Goal: Information Seeking & Learning: Learn about a topic

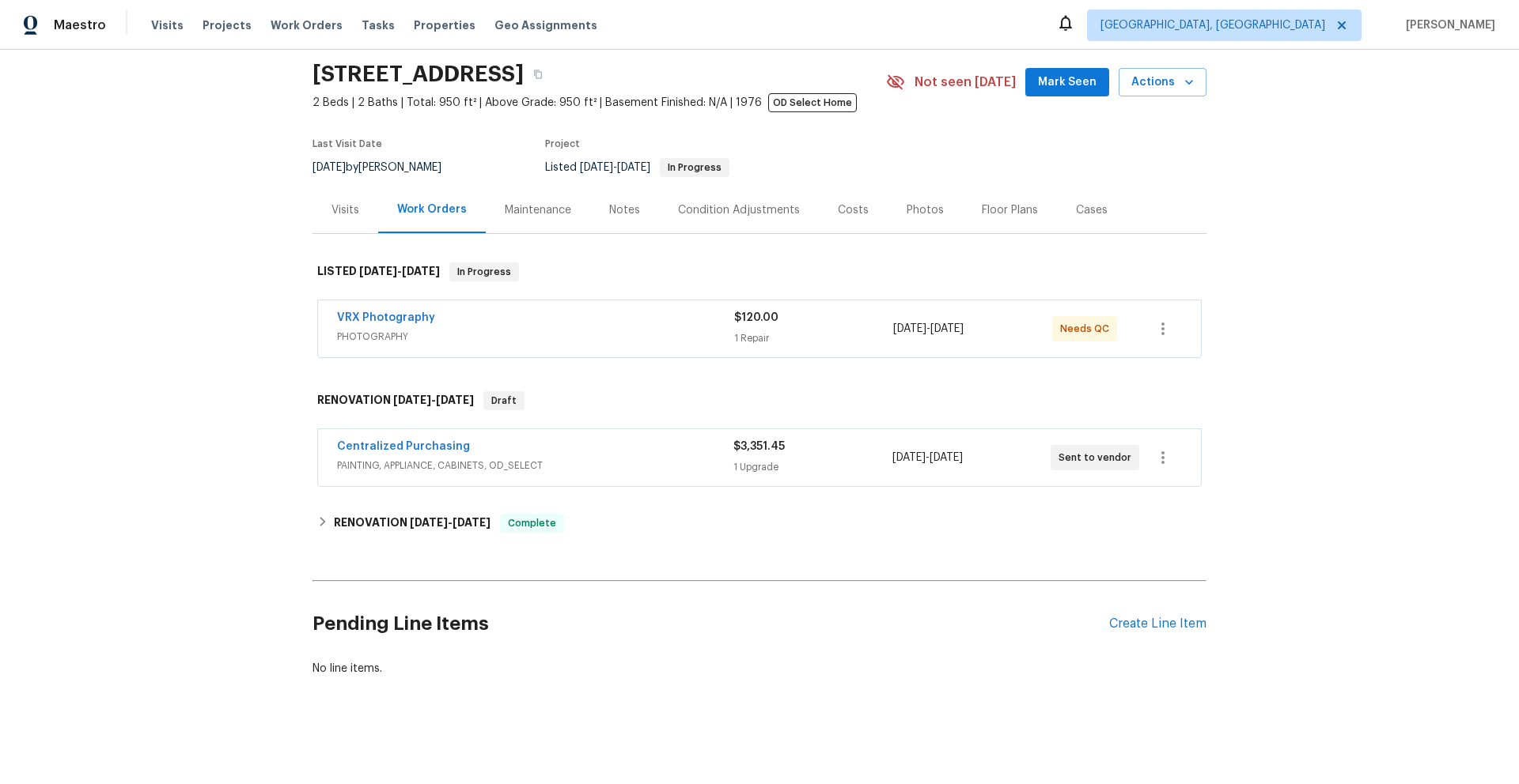
scroll to position [65, 0]
click at [634, 438] on div "Centralized Purchasing" at bounding box center [535, 447] width 397 height 19
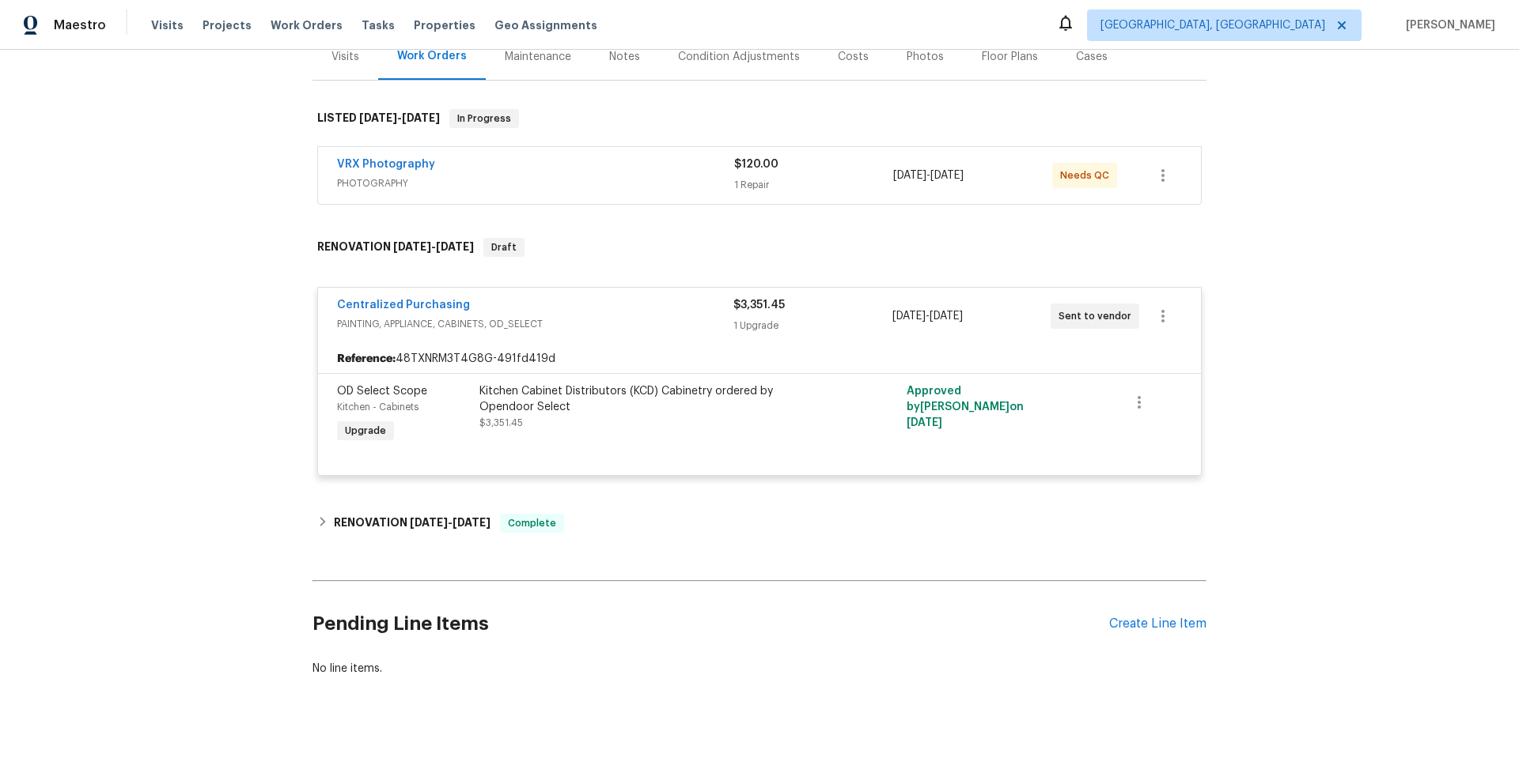
scroll to position [218, 0]
click at [381, 514] on h6 "RENOVATION [DATE] - [DATE]" at bounding box center [412, 523] width 157 height 19
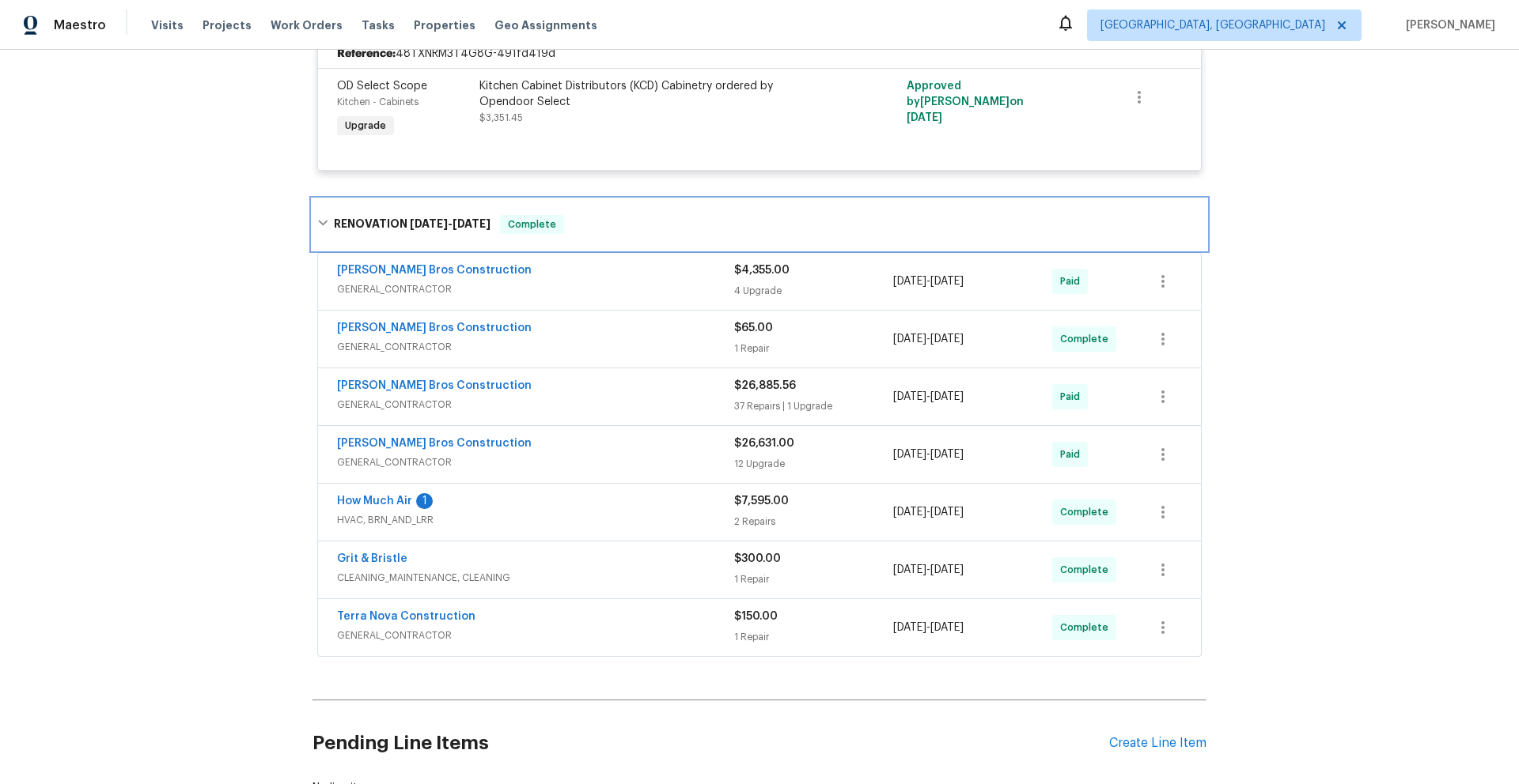
scroll to position [627, 0]
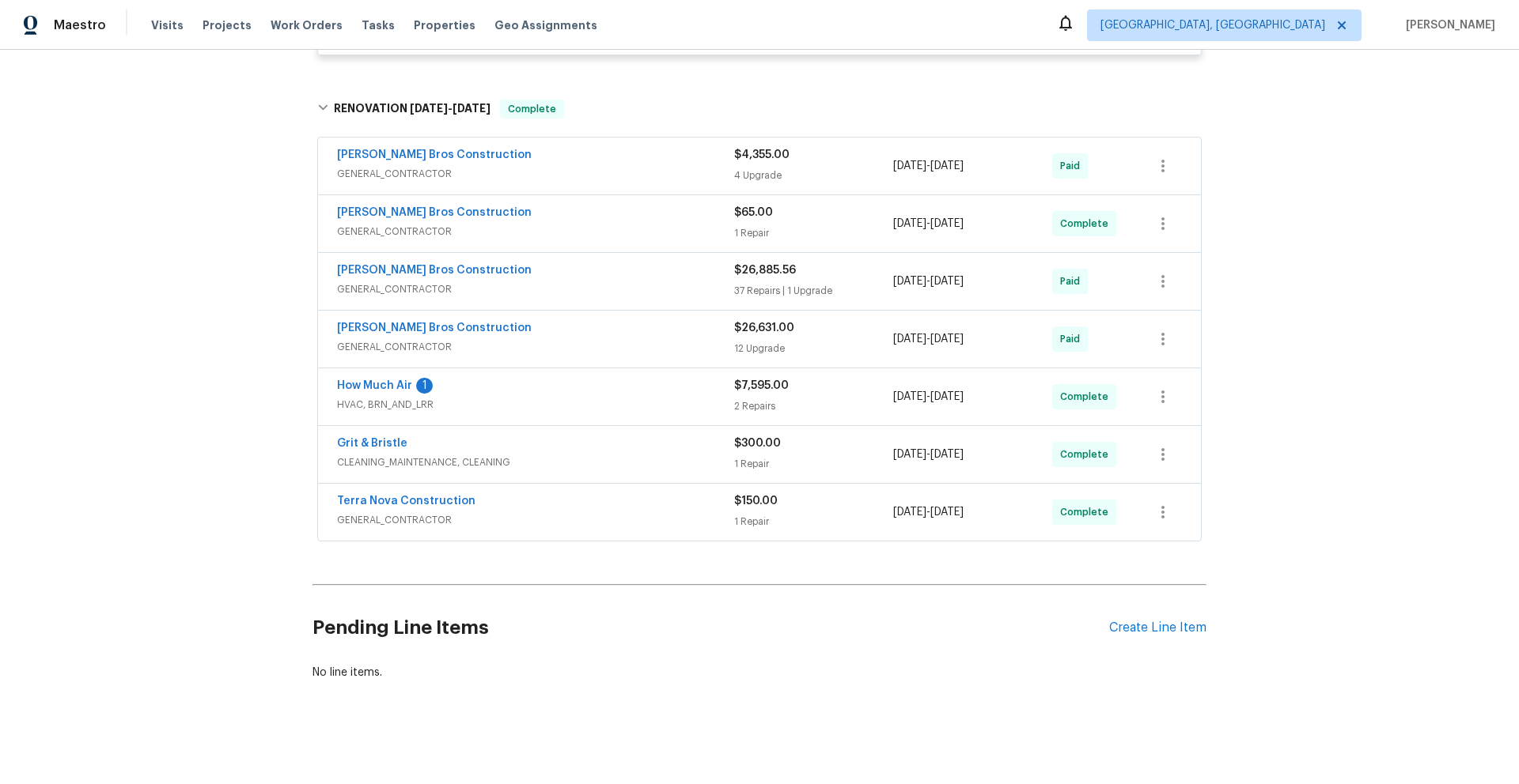
click at [588, 168] on span "GENERAL_CONTRACTOR" at bounding box center [535, 174] width 397 height 16
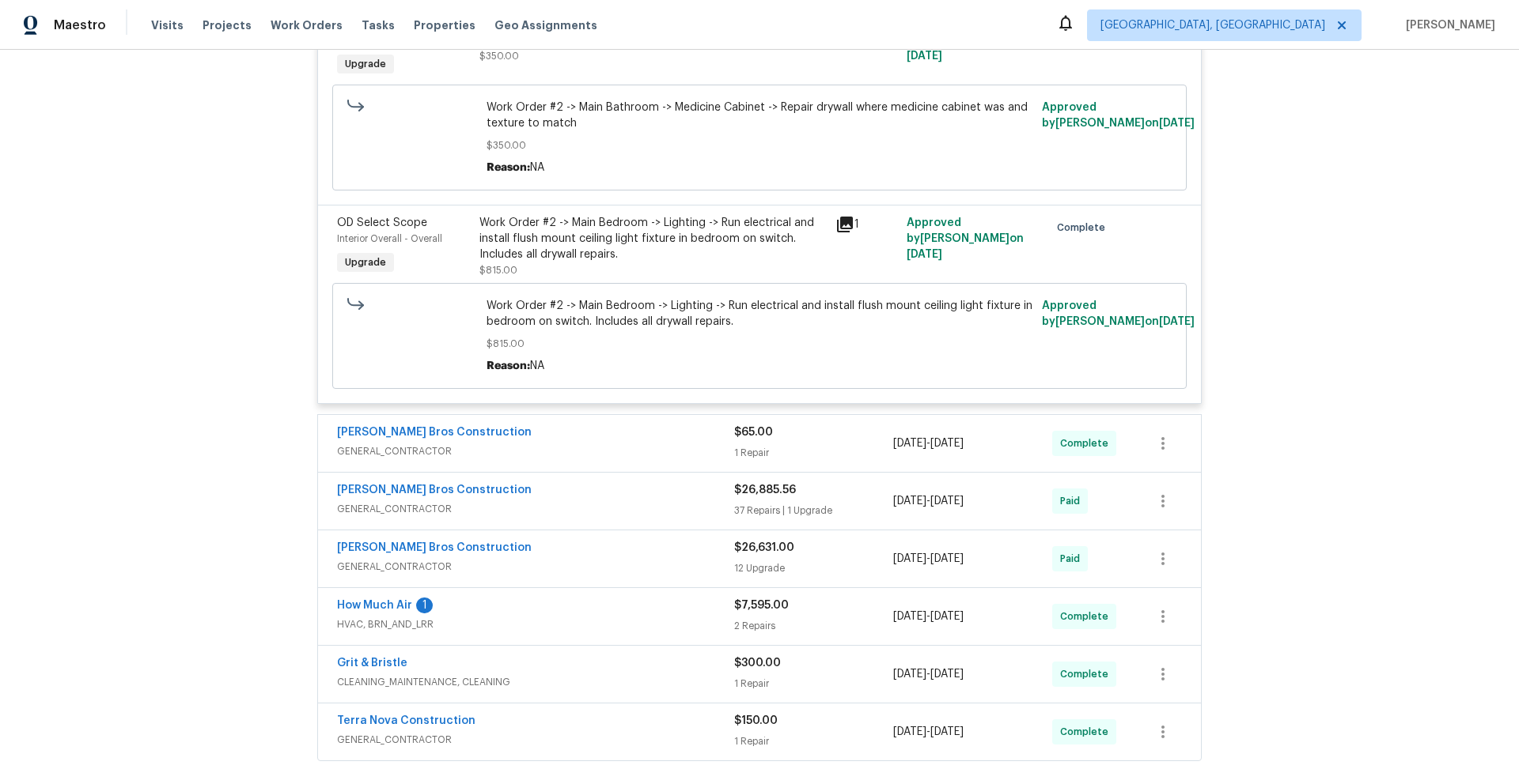
scroll to position [1313, 0]
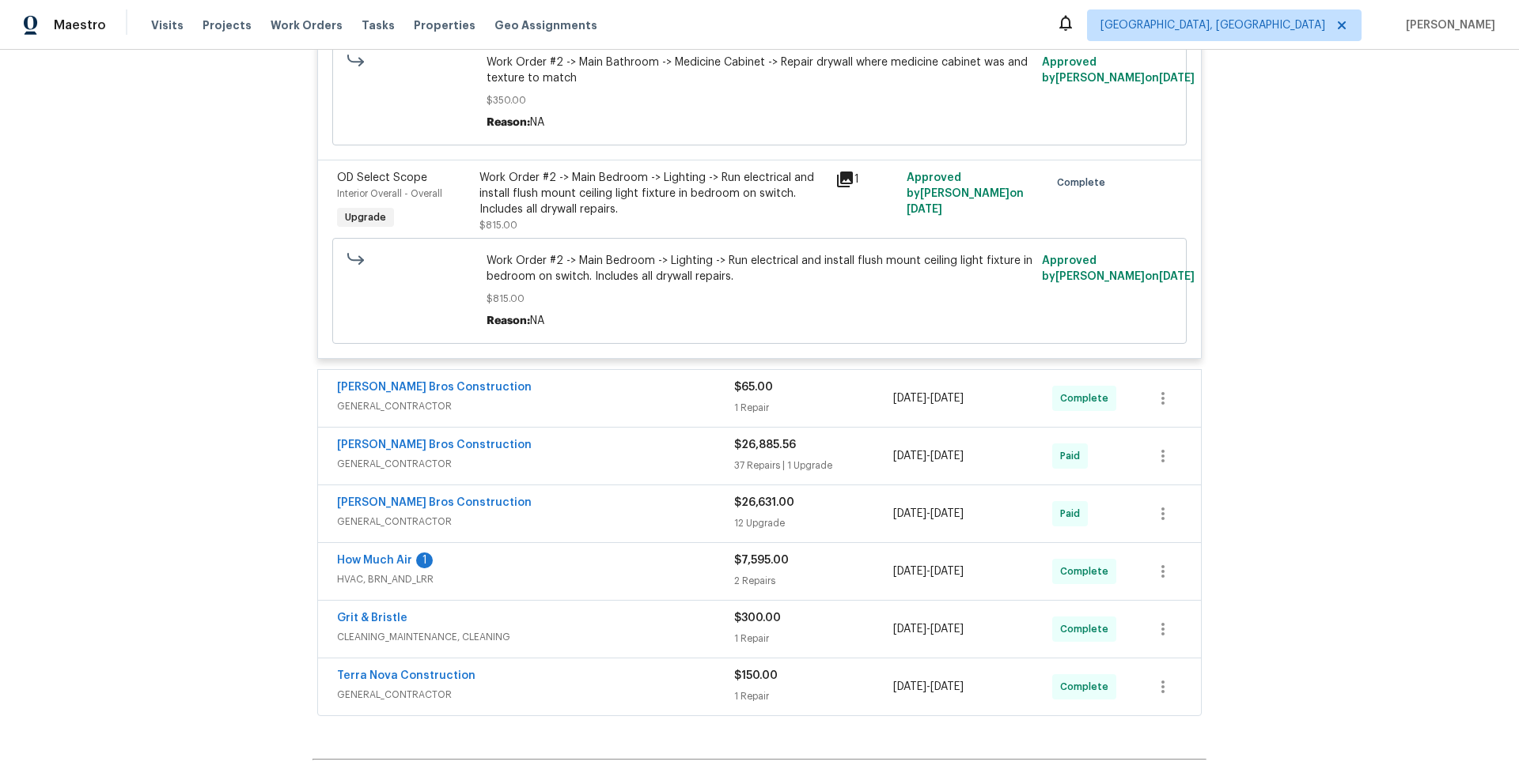
click at [563, 464] on span "GENERAL_CONTRACTOR" at bounding box center [535, 464] width 397 height 16
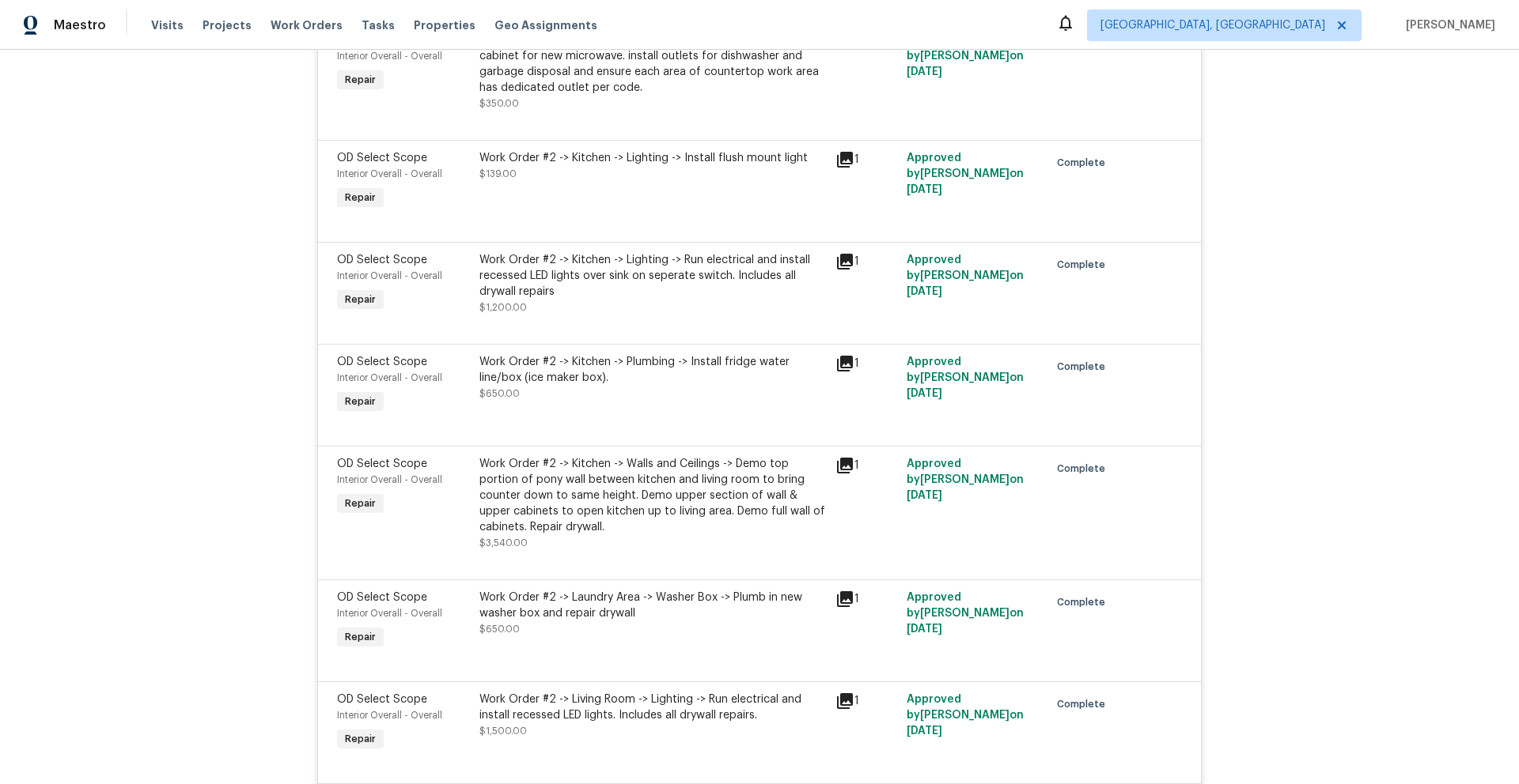
scroll to position [3856, 0]
click at [840, 466] on icon at bounding box center [844, 465] width 16 height 16
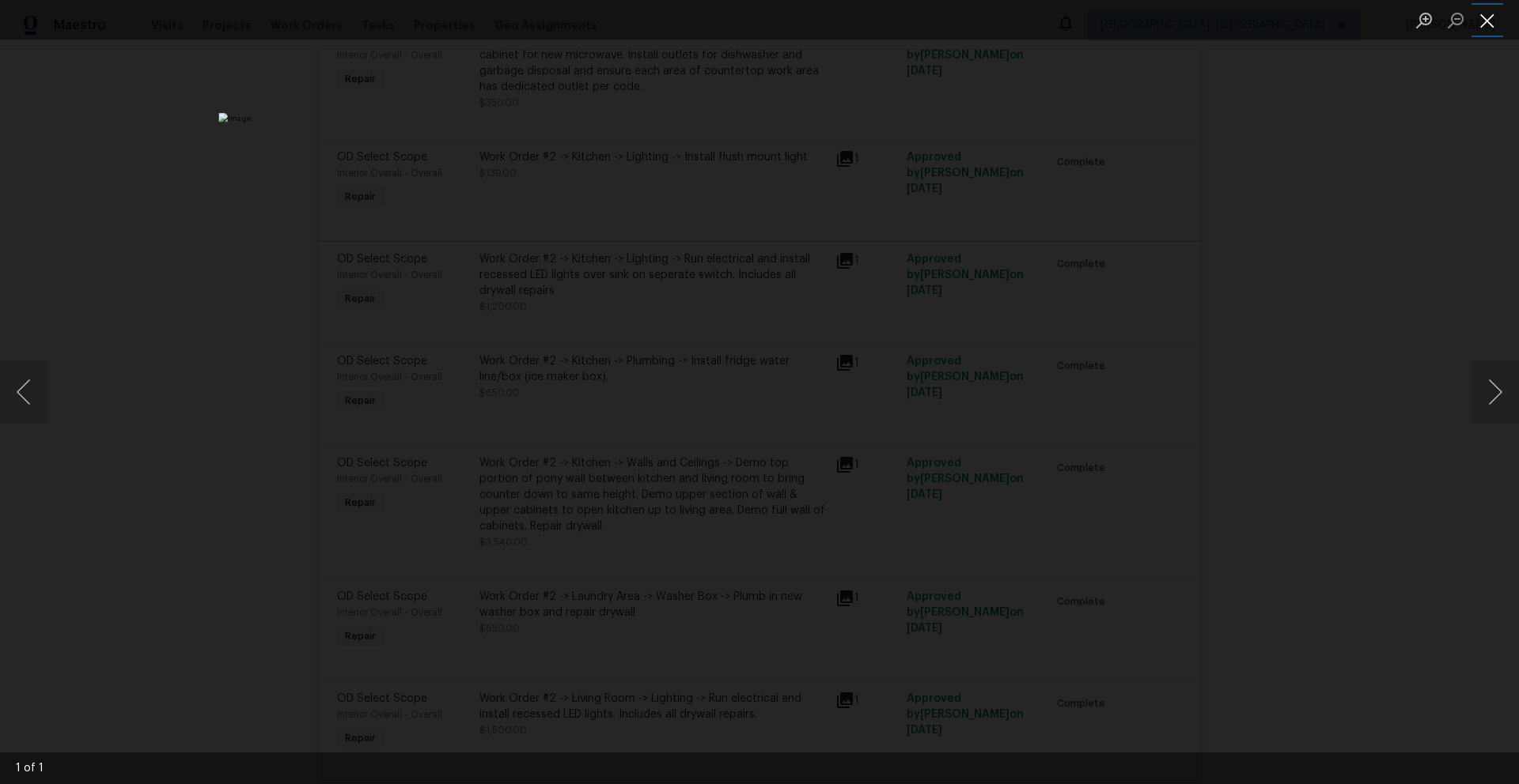
click at [1486, 18] on button "Close lightbox" at bounding box center [1487, 20] width 32 height 28
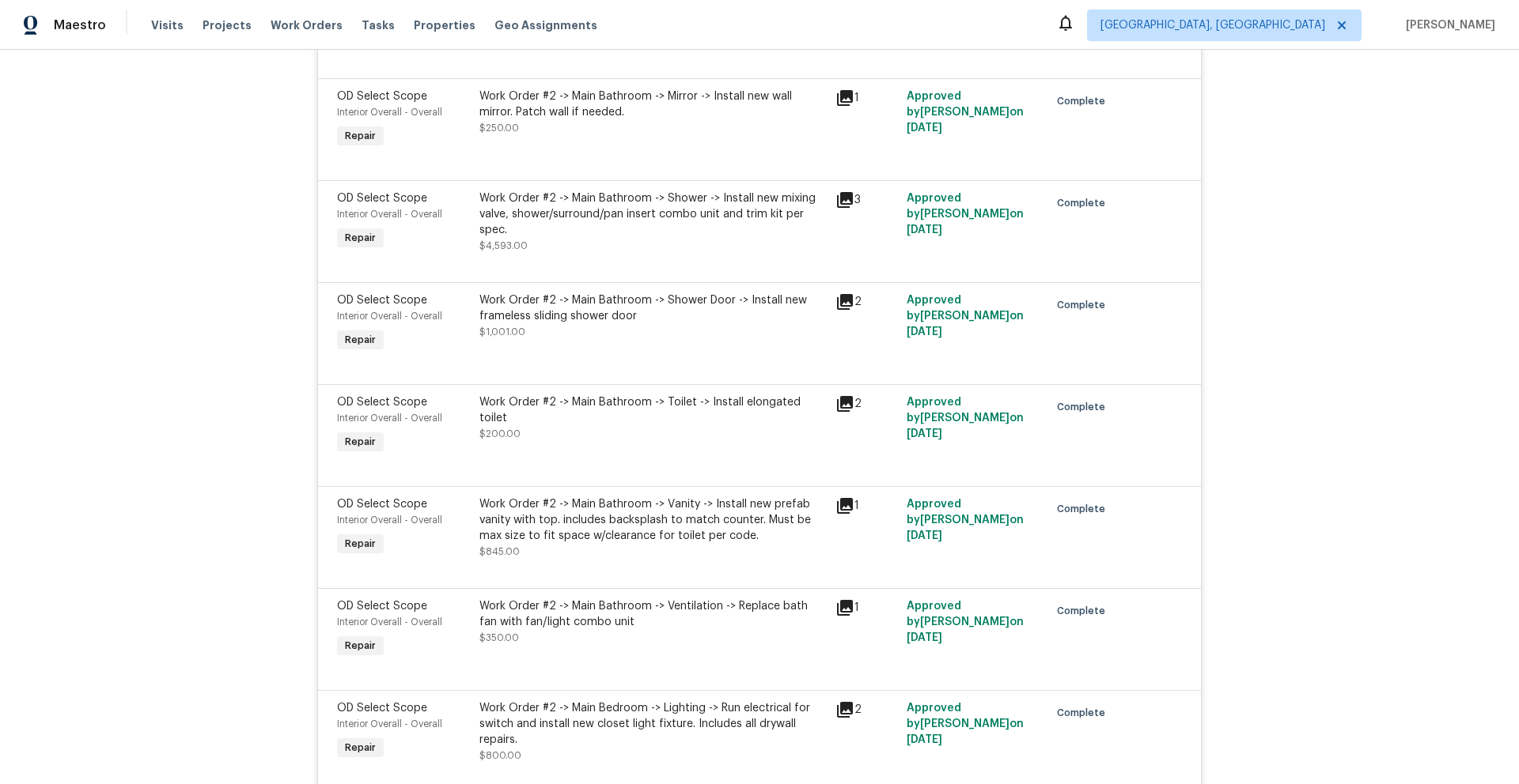
scroll to position [4876, 0]
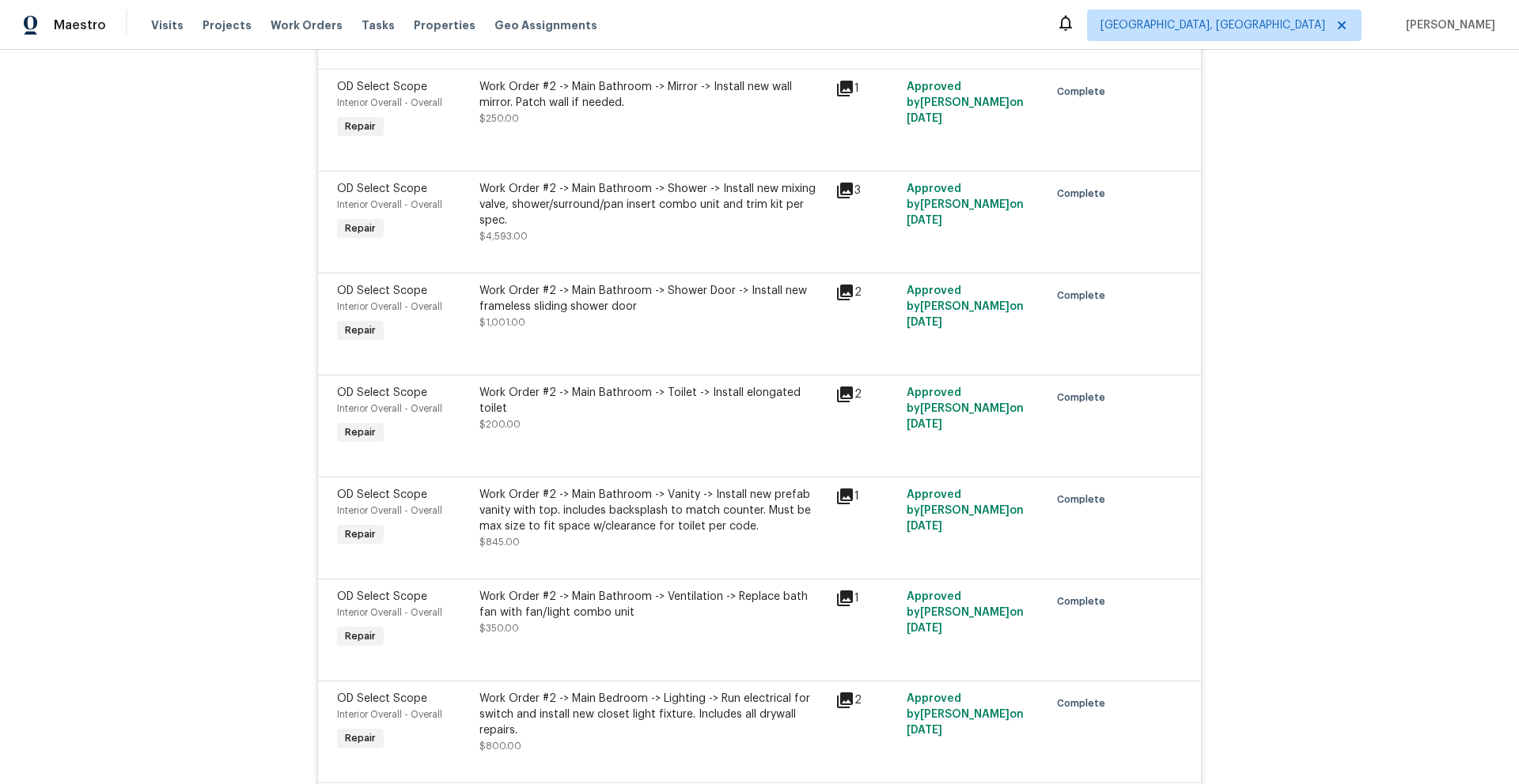
click at [840, 199] on icon at bounding box center [844, 190] width 19 height 19
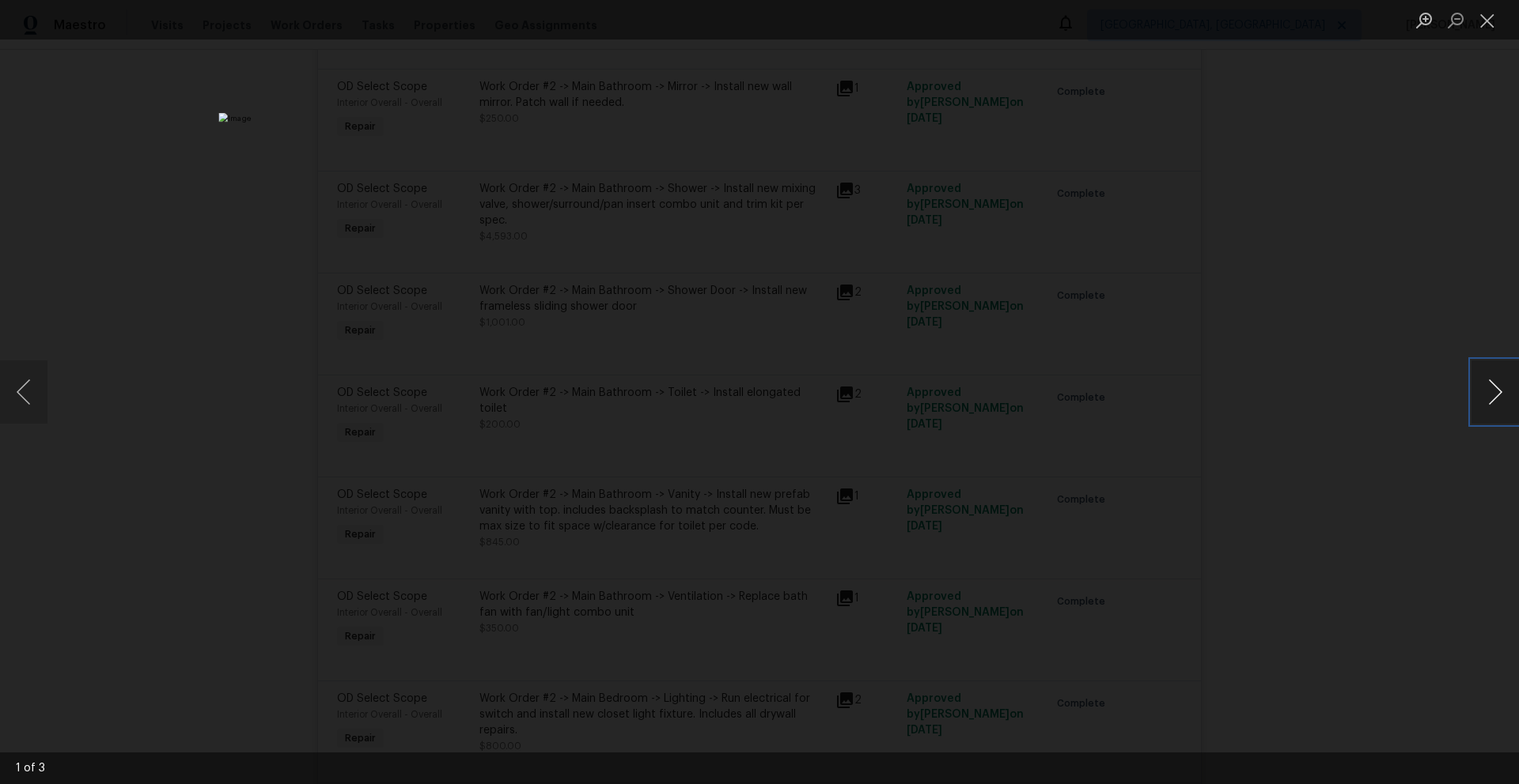
click at [1495, 392] on button "Next image" at bounding box center [1494, 392] width 47 height 63
click at [1489, 394] on button "Next image" at bounding box center [1494, 392] width 47 height 63
click at [1490, 26] on button "Close lightbox" at bounding box center [1487, 20] width 32 height 28
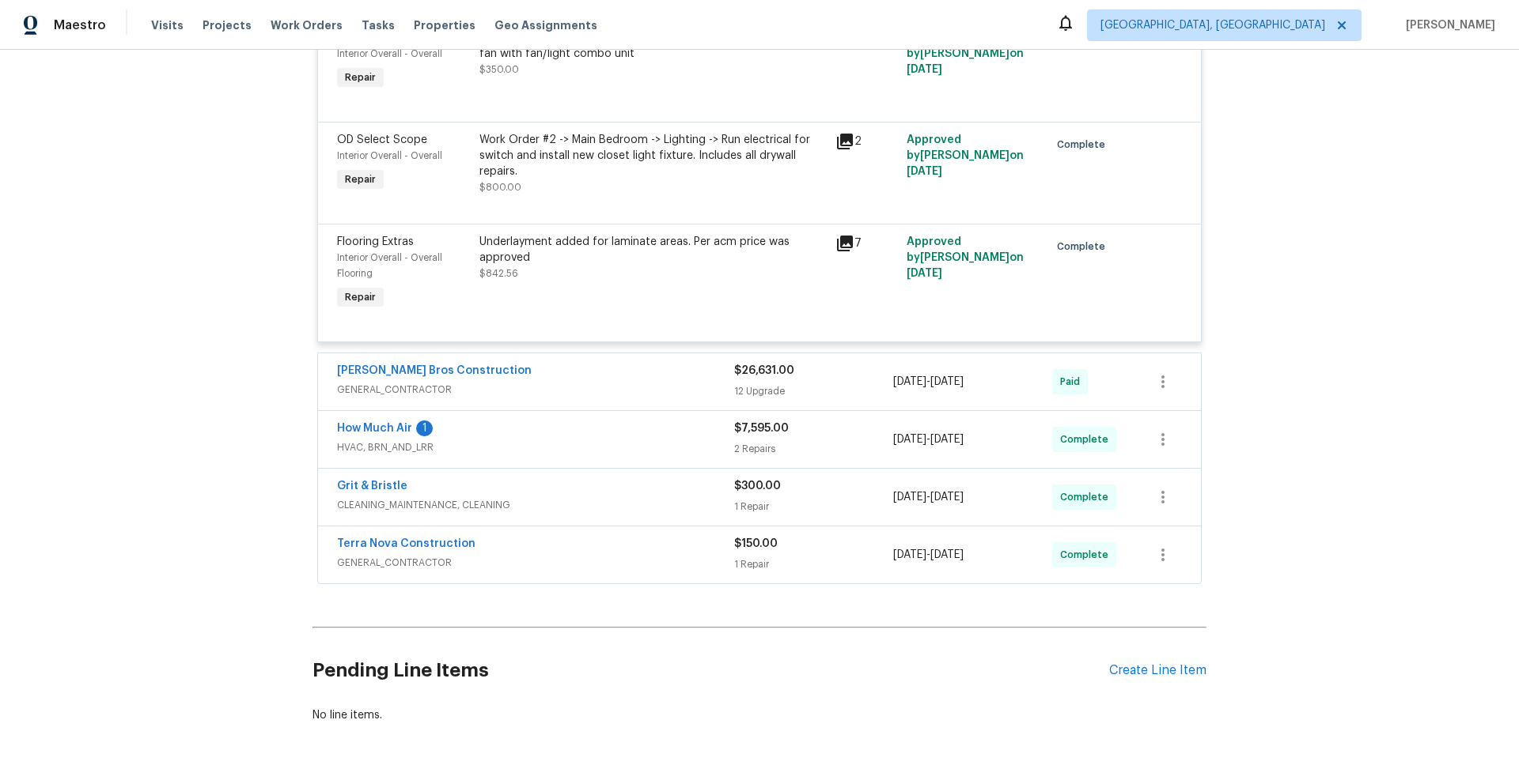
scroll to position [5497, 0]
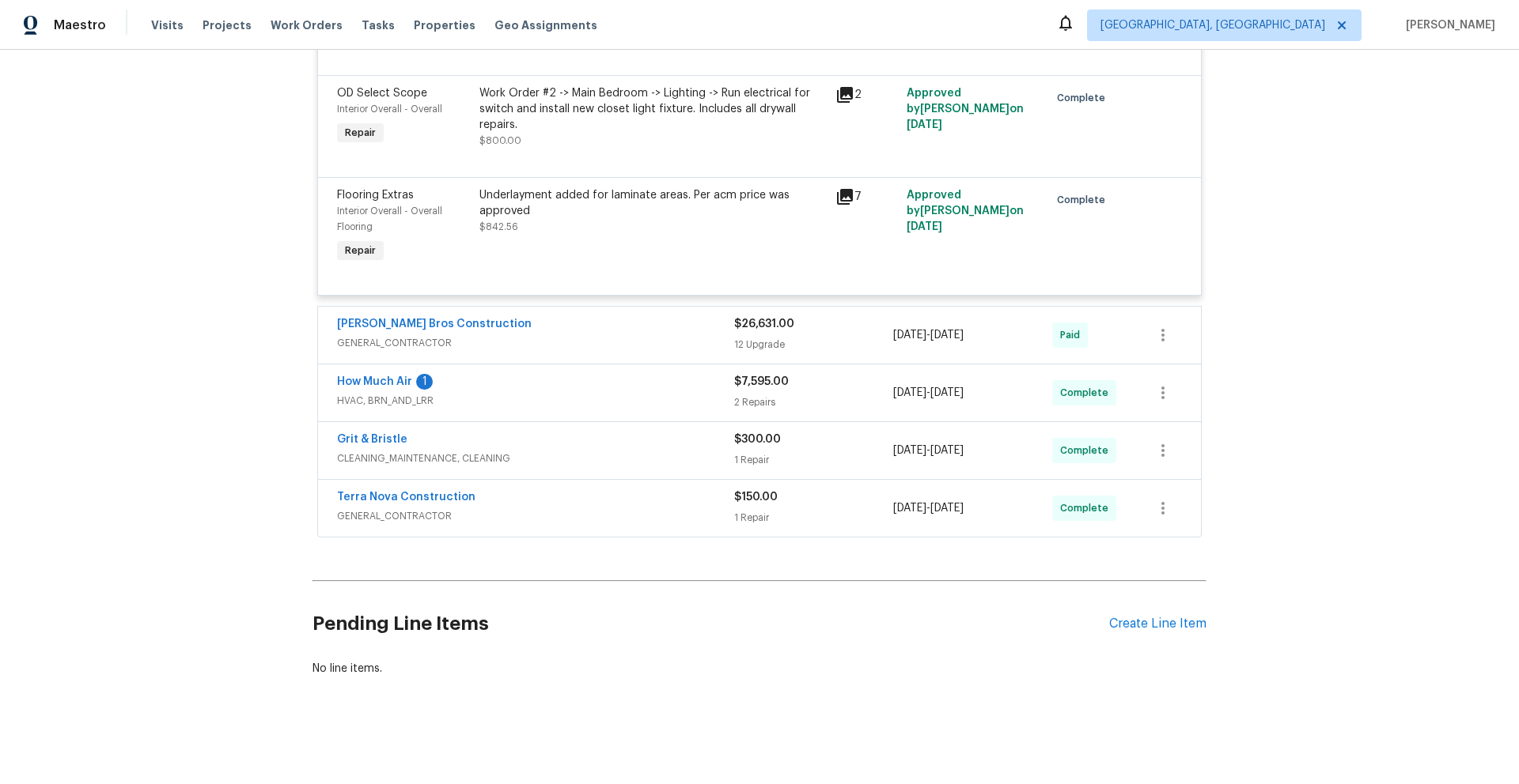
click at [589, 336] on span "GENERAL_CONTRACTOR" at bounding box center [535, 344] width 397 height 16
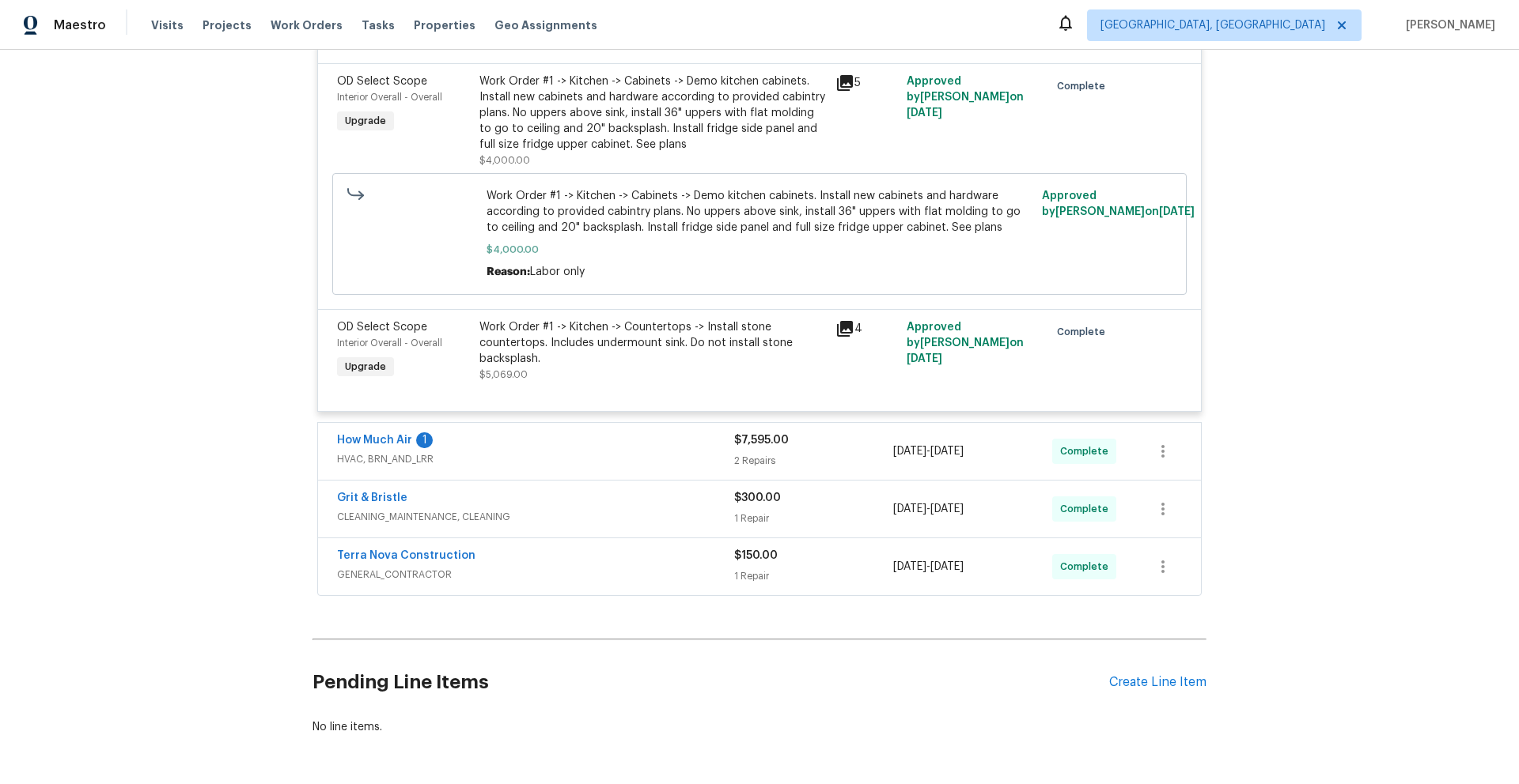
scroll to position [6982, 0]
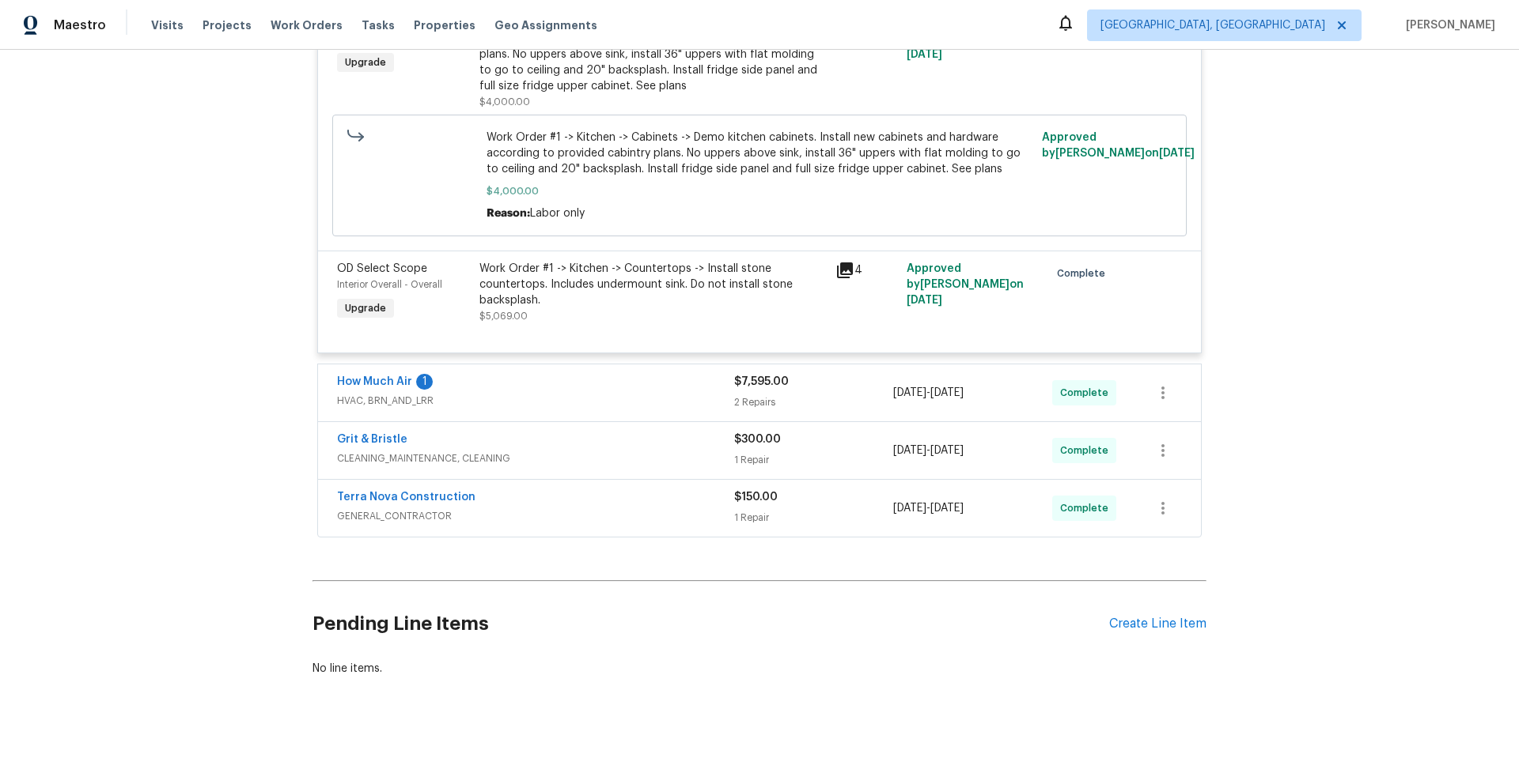
click at [580, 392] on span "HVAC, BRN_AND_LRR" at bounding box center [535, 400] width 397 height 16
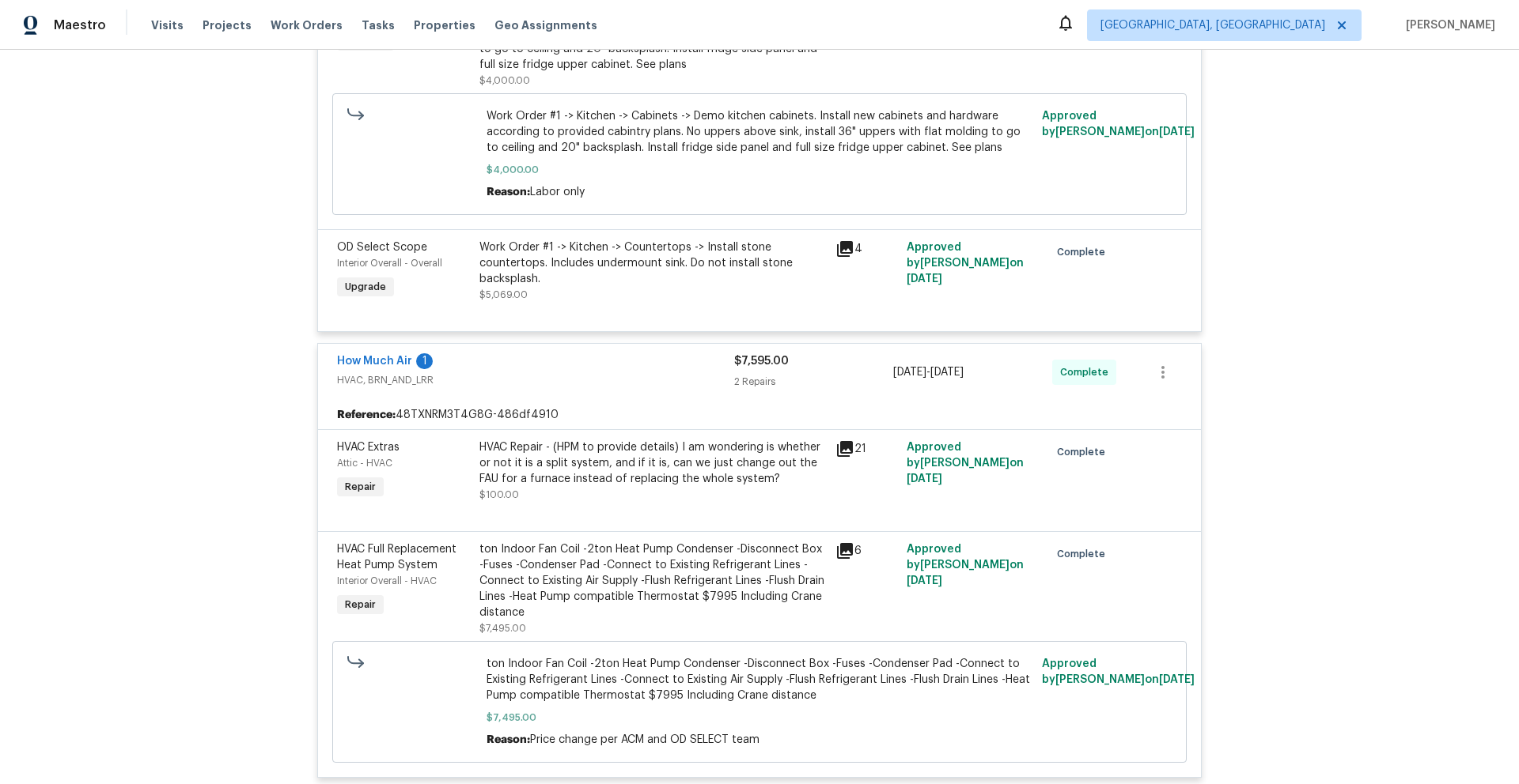
scroll to position [6992, 0]
click at [843, 449] on icon at bounding box center [844, 447] width 16 height 16
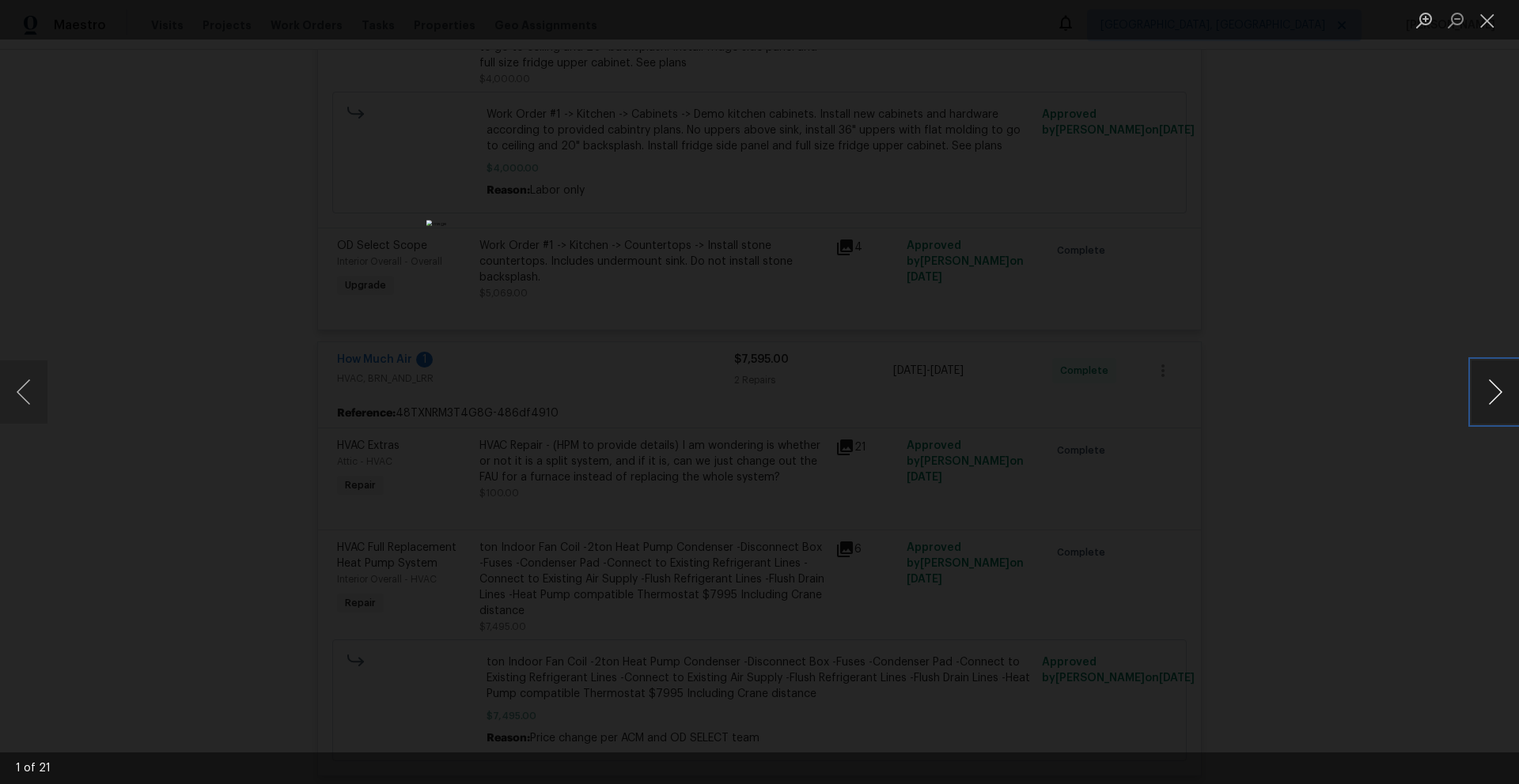
click at [1495, 391] on button "Next image" at bounding box center [1494, 392] width 47 height 63
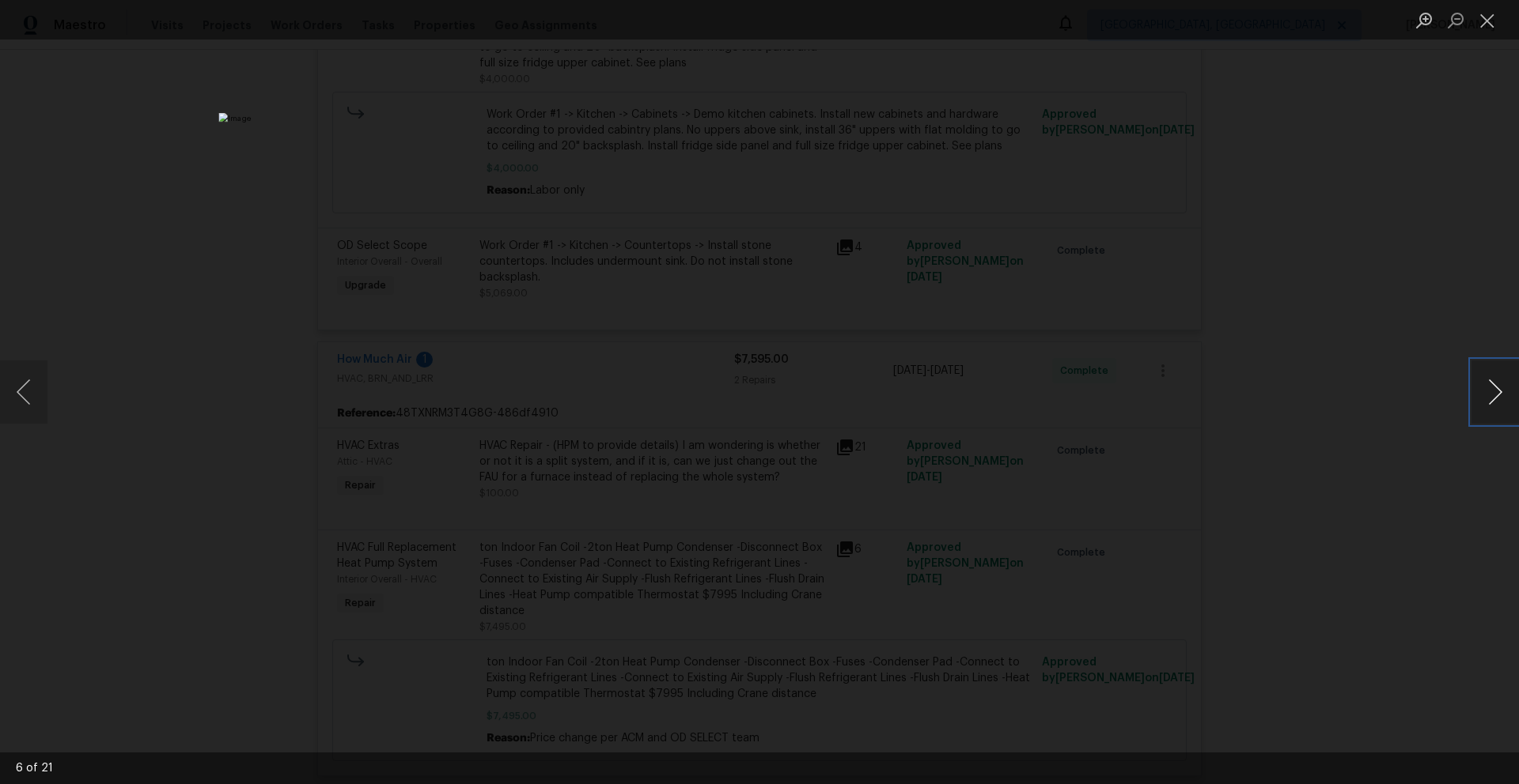
click at [1495, 391] on button "Next image" at bounding box center [1494, 392] width 47 height 63
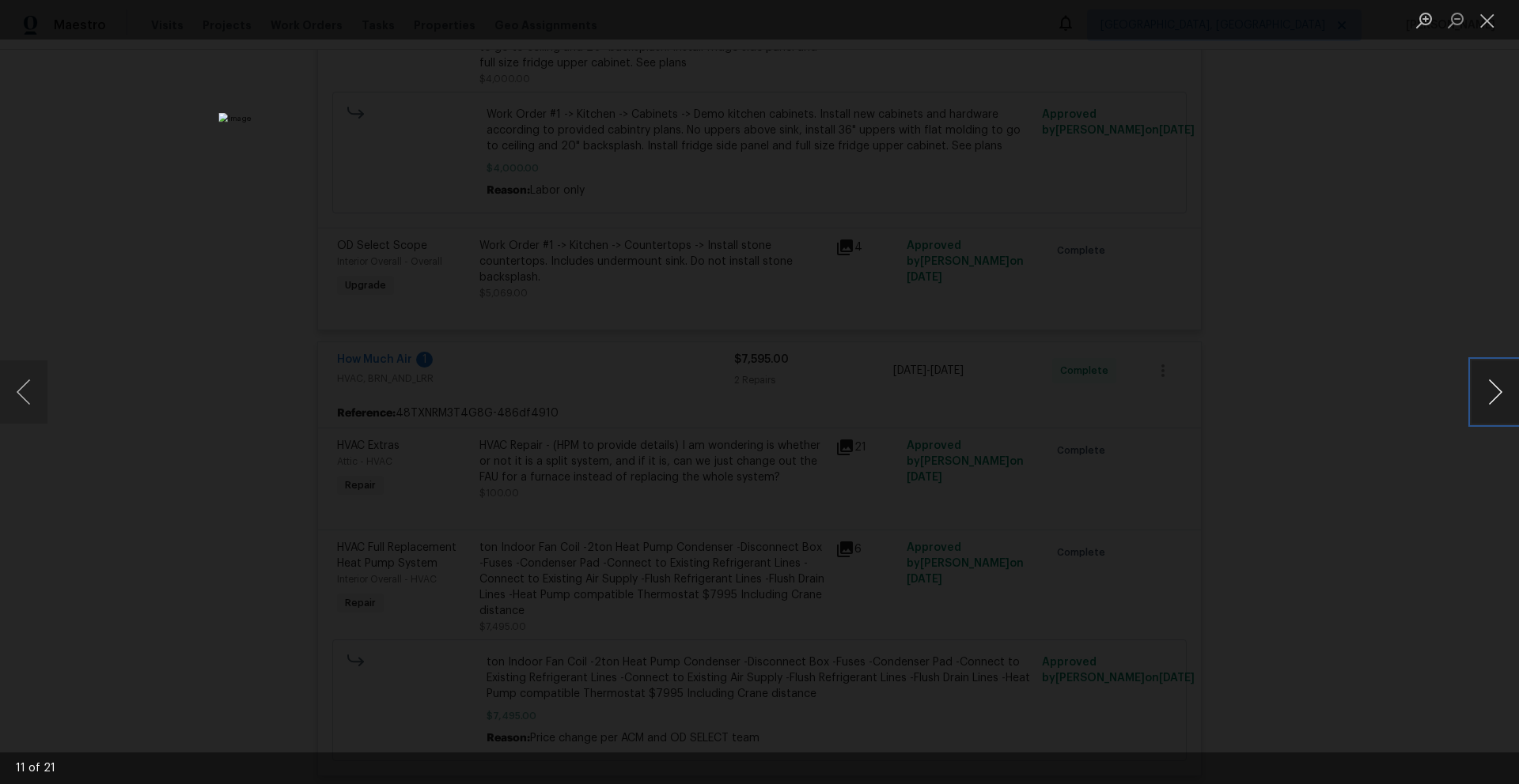
click at [1495, 391] on button "Next image" at bounding box center [1494, 392] width 47 height 63
click at [1495, 393] on button "Next image" at bounding box center [1494, 392] width 47 height 63
click at [1495, 396] on button "Next image" at bounding box center [1494, 392] width 47 height 63
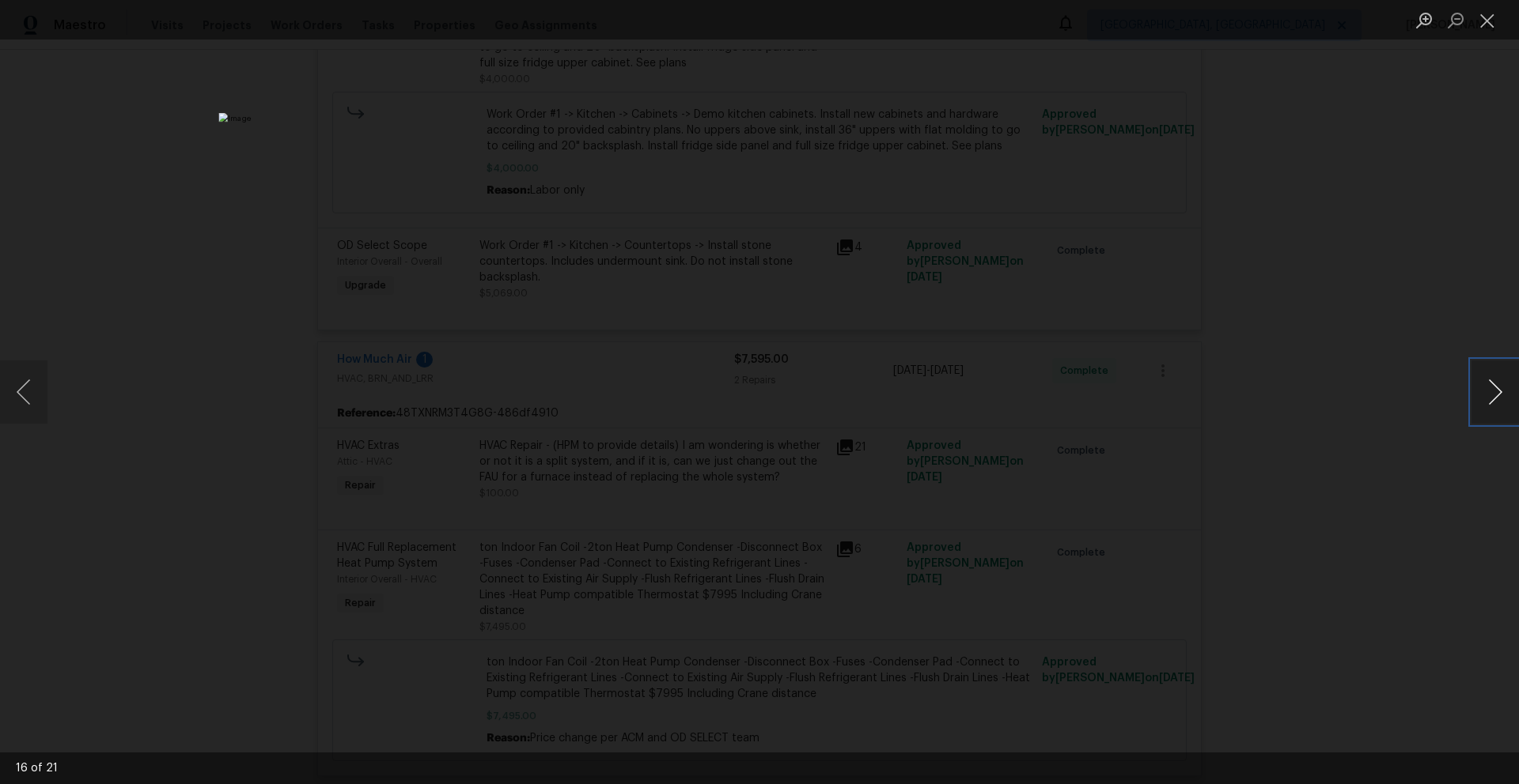
click at [1496, 397] on button "Next image" at bounding box center [1494, 392] width 47 height 63
click at [1495, 398] on button "Next image" at bounding box center [1494, 392] width 47 height 63
click at [1495, 400] on button "Next image" at bounding box center [1494, 392] width 47 height 63
click at [1496, 398] on button "Next image" at bounding box center [1494, 392] width 47 height 63
click at [1496, 399] on button "Next image" at bounding box center [1494, 392] width 47 height 63
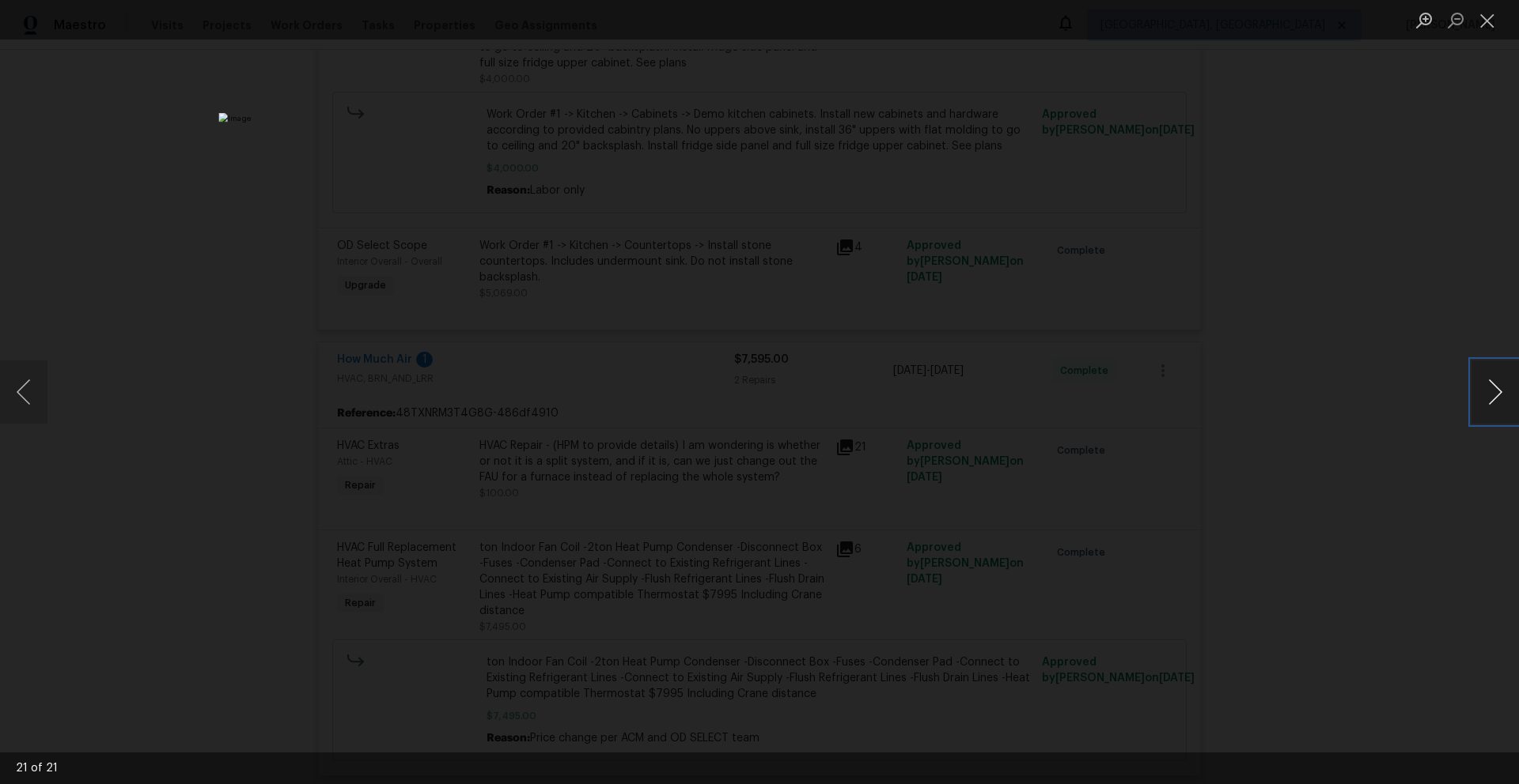
click at [1496, 399] on button "Next image" at bounding box center [1494, 392] width 47 height 63
click at [1496, 400] on button "Next image" at bounding box center [1494, 392] width 47 height 63
click at [1494, 400] on button "Next image" at bounding box center [1494, 392] width 47 height 63
click at [1492, 407] on button "Next image" at bounding box center [1494, 392] width 47 height 63
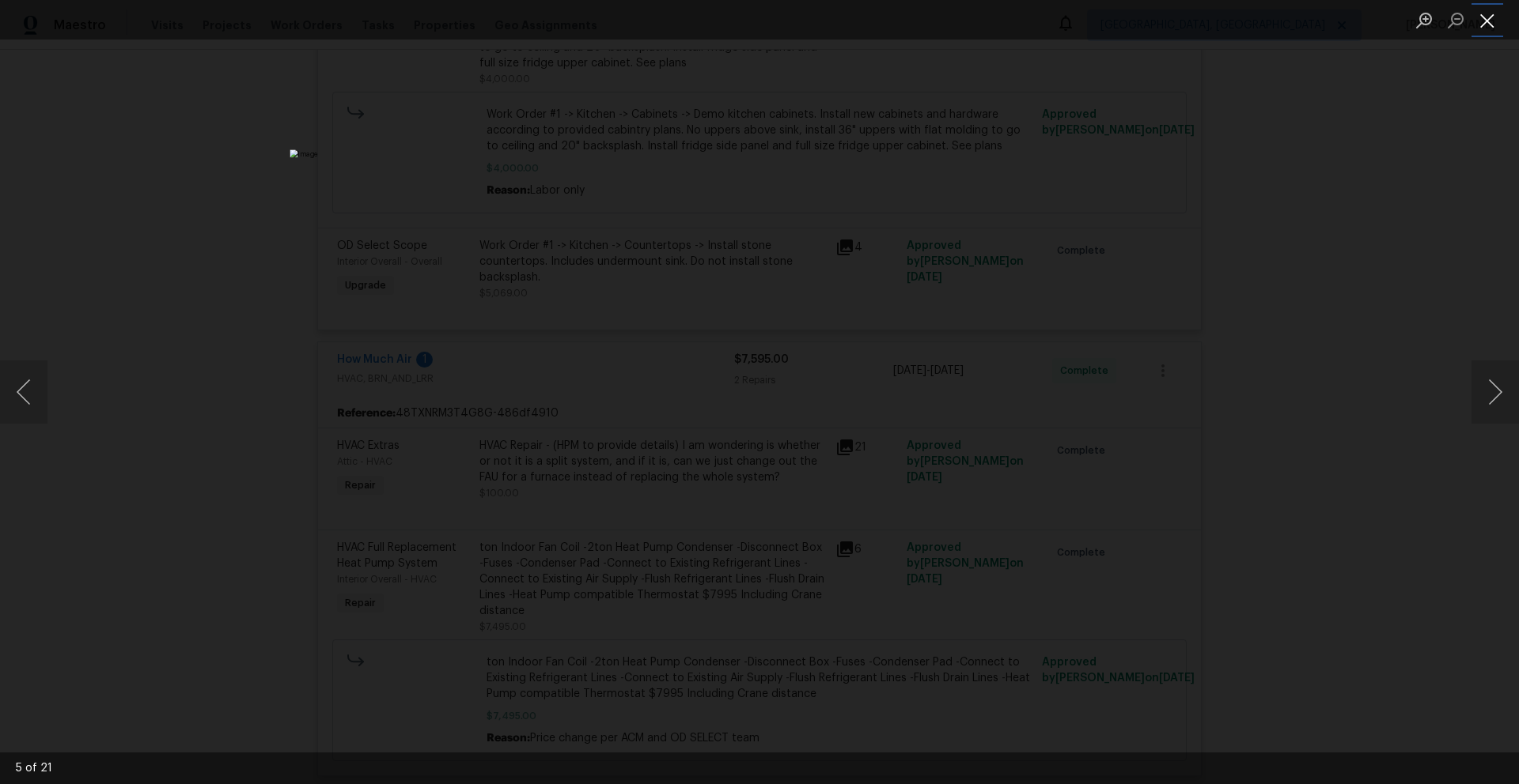
click at [1490, 23] on button "Close lightbox" at bounding box center [1487, 20] width 32 height 28
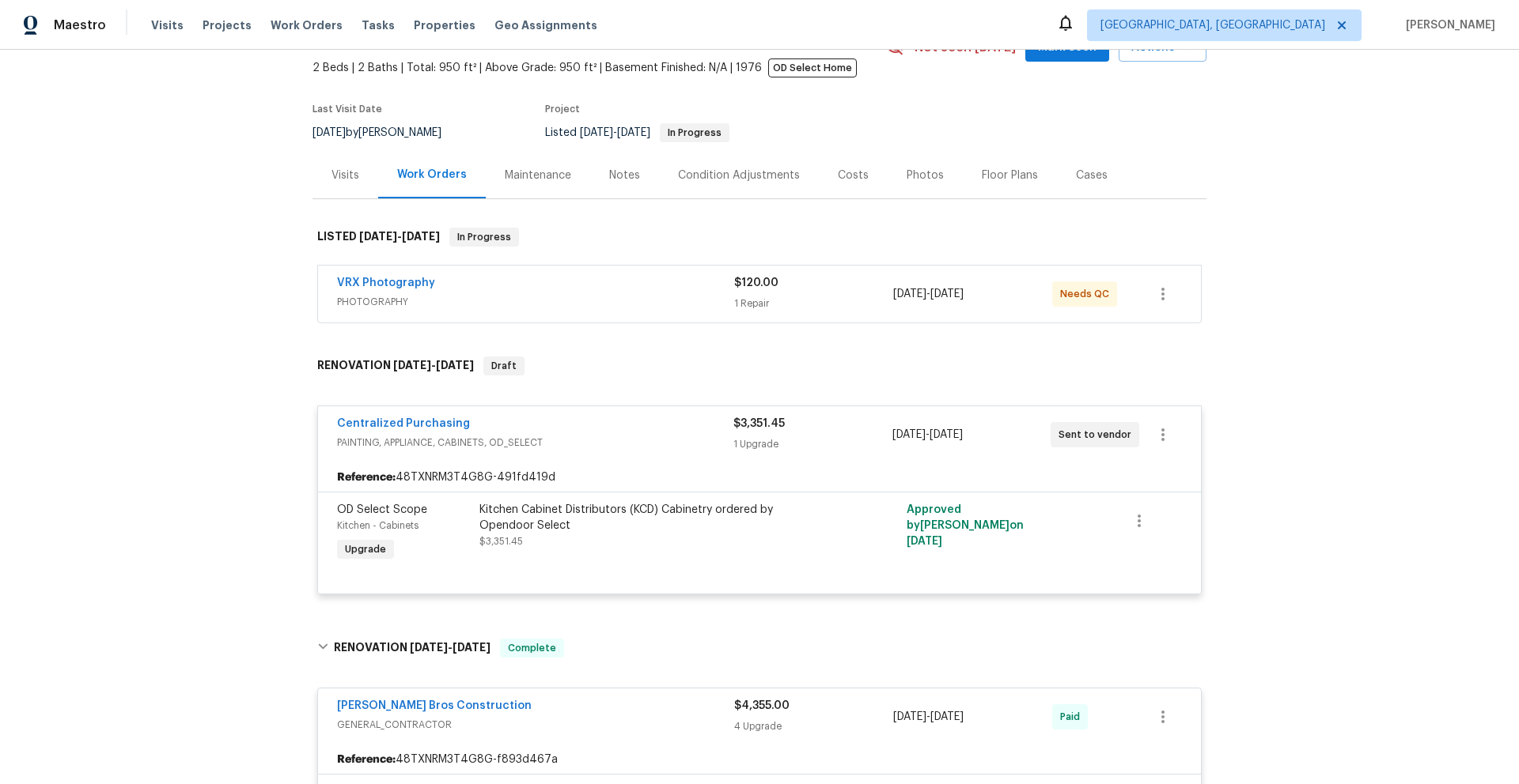
scroll to position [0, 0]
